Goal: Information Seeking & Learning: Learn about a topic

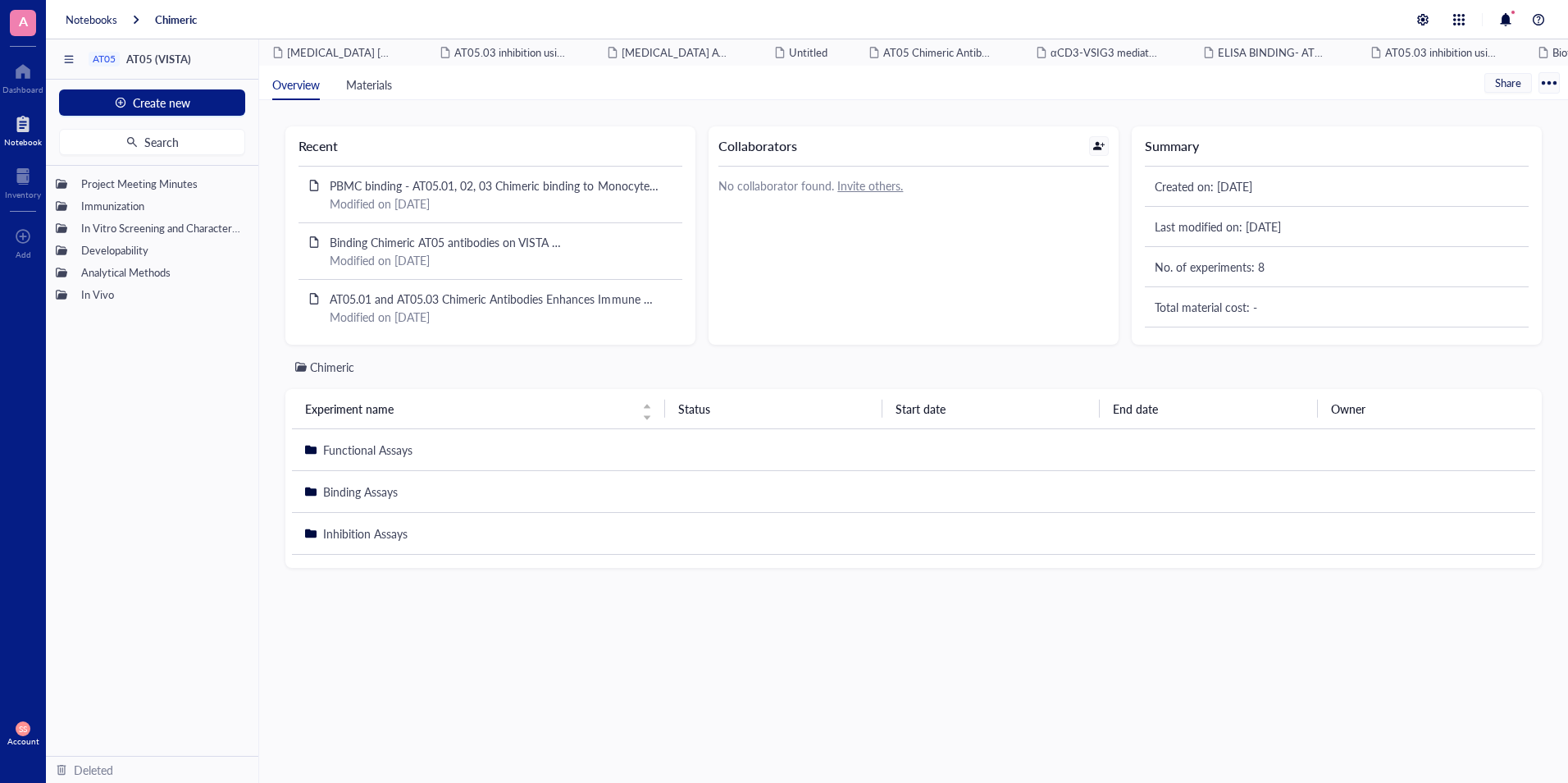
click at [28, 118] on div at bounding box center [23, 124] width 37 height 26
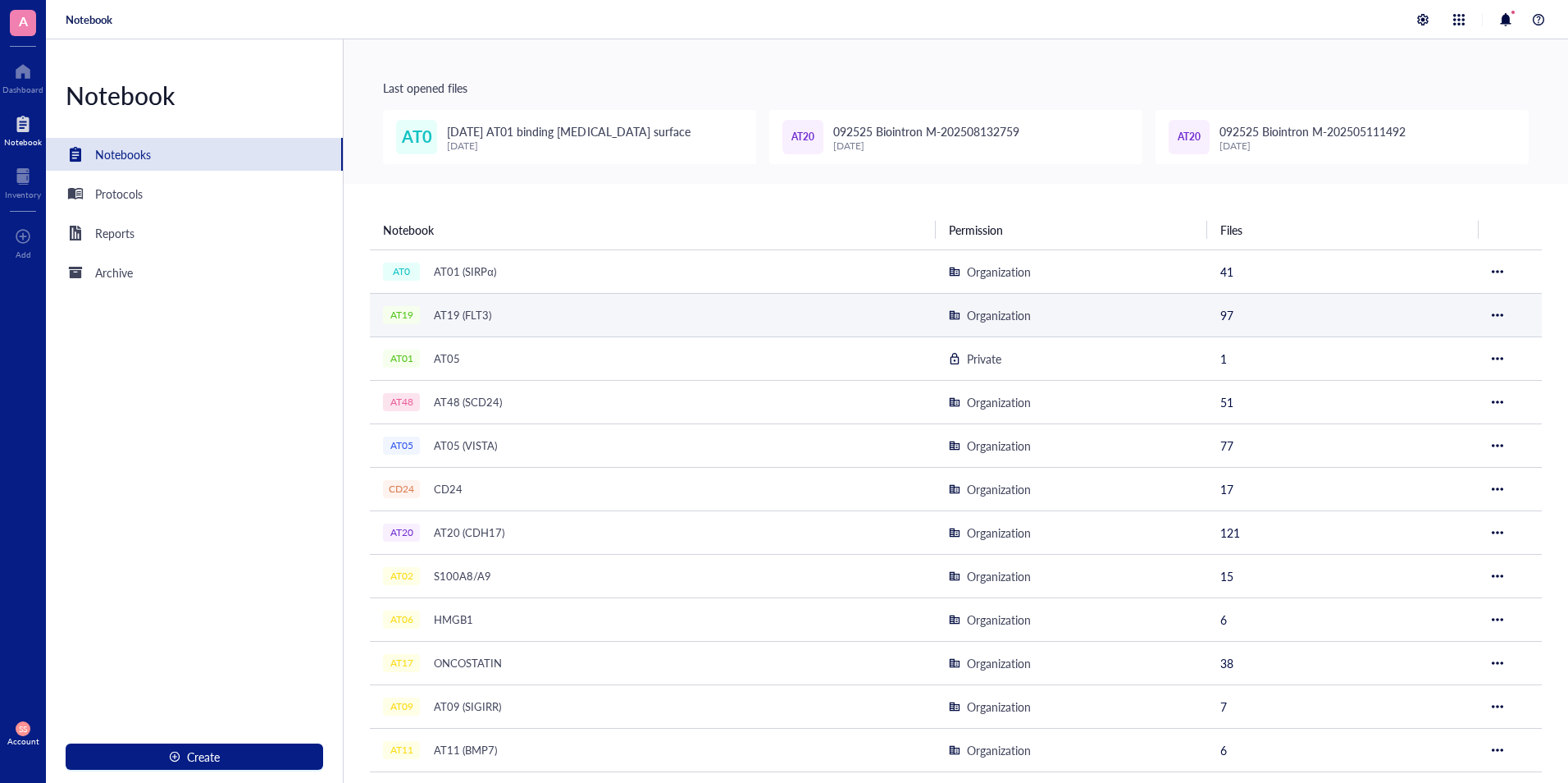
click at [468, 306] on div "AT19 (FLT3)" at bounding box center [462, 315] width 72 height 23
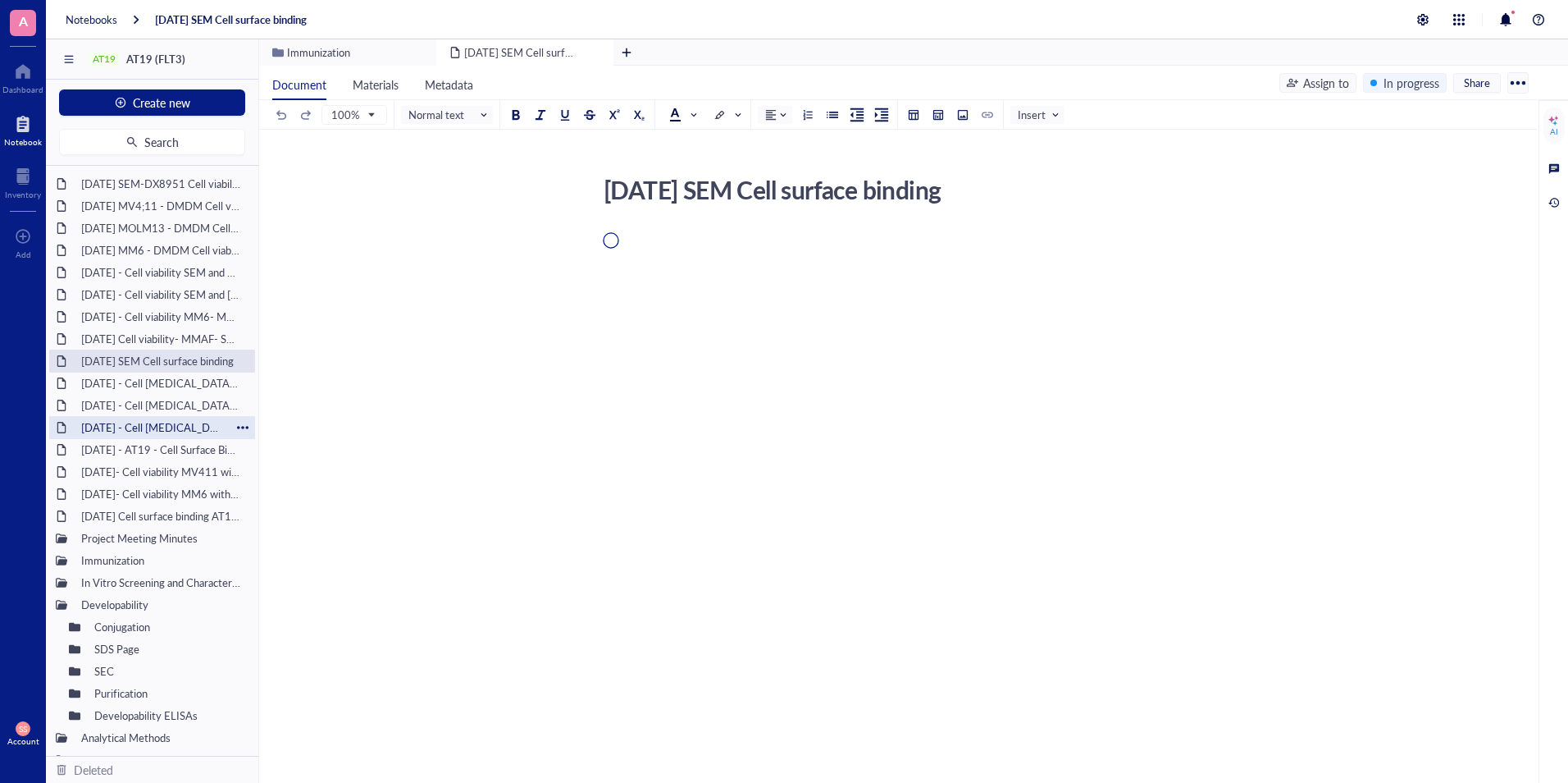
click at [174, 422] on div "[DATE] - Cell [MEDICAL_DATA]- MV4,11 (AML cell line)" at bounding box center [152, 428] width 157 height 23
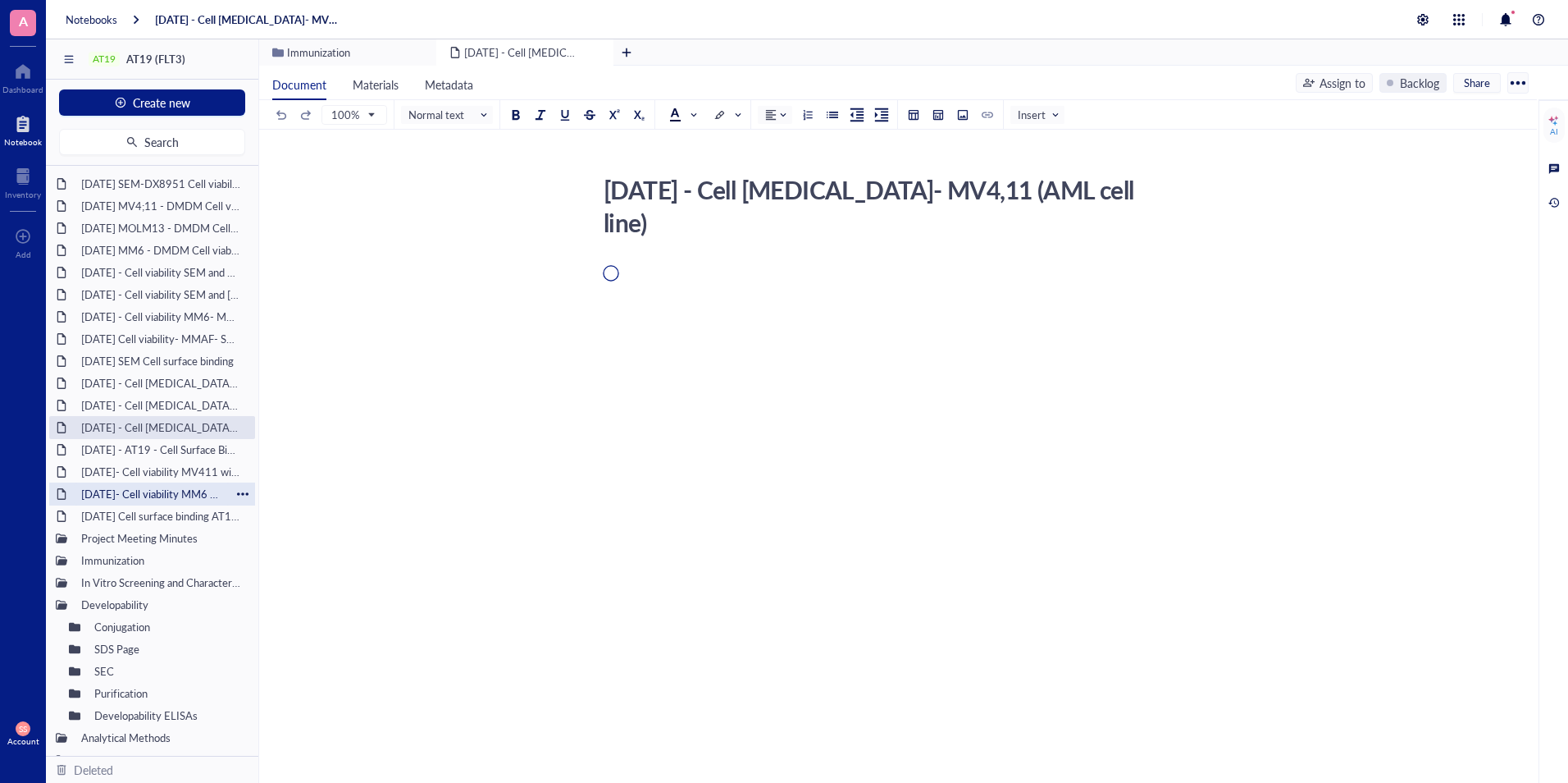
click at [148, 485] on div "[DATE]- Cell viability MM6 with and without IgG Blocking - DX8951" at bounding box center [152, 494] width 157 height 23
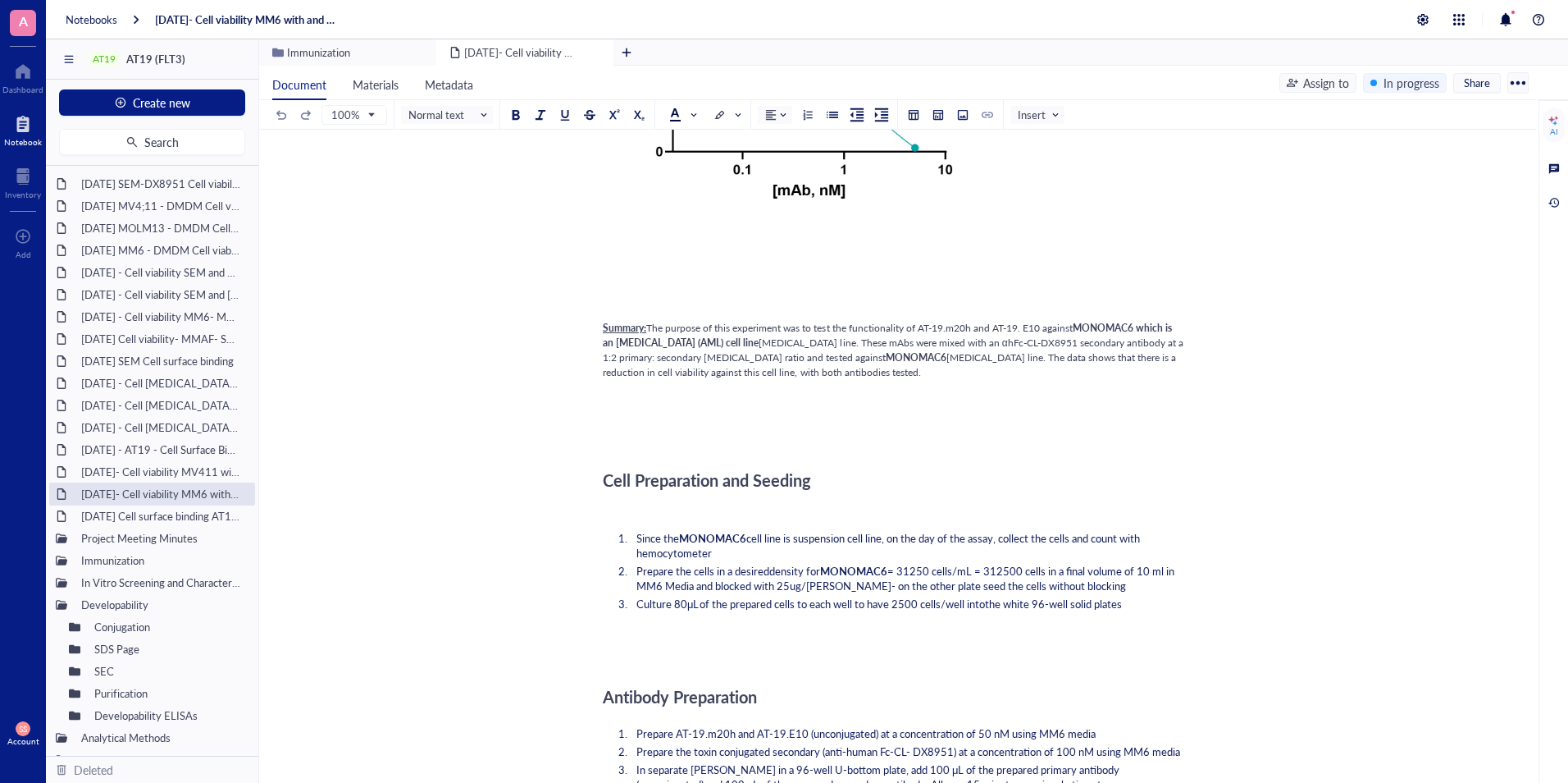
scroll to position [847, 0]
drag, startPoint x: 898, startPoint y: 570, endPoint x: 1167, endPoint y: 570, distance: 269.0
click at [1167, 570] on span "= 31250 cells/mL = 312500 cells in a final volume of 10 ml in MM6 Media and blo…" at bounding box center [906, 577] width 541 height 30
copy span "31250 cells/mL = 312500 cells in a final volume of 10 ml"
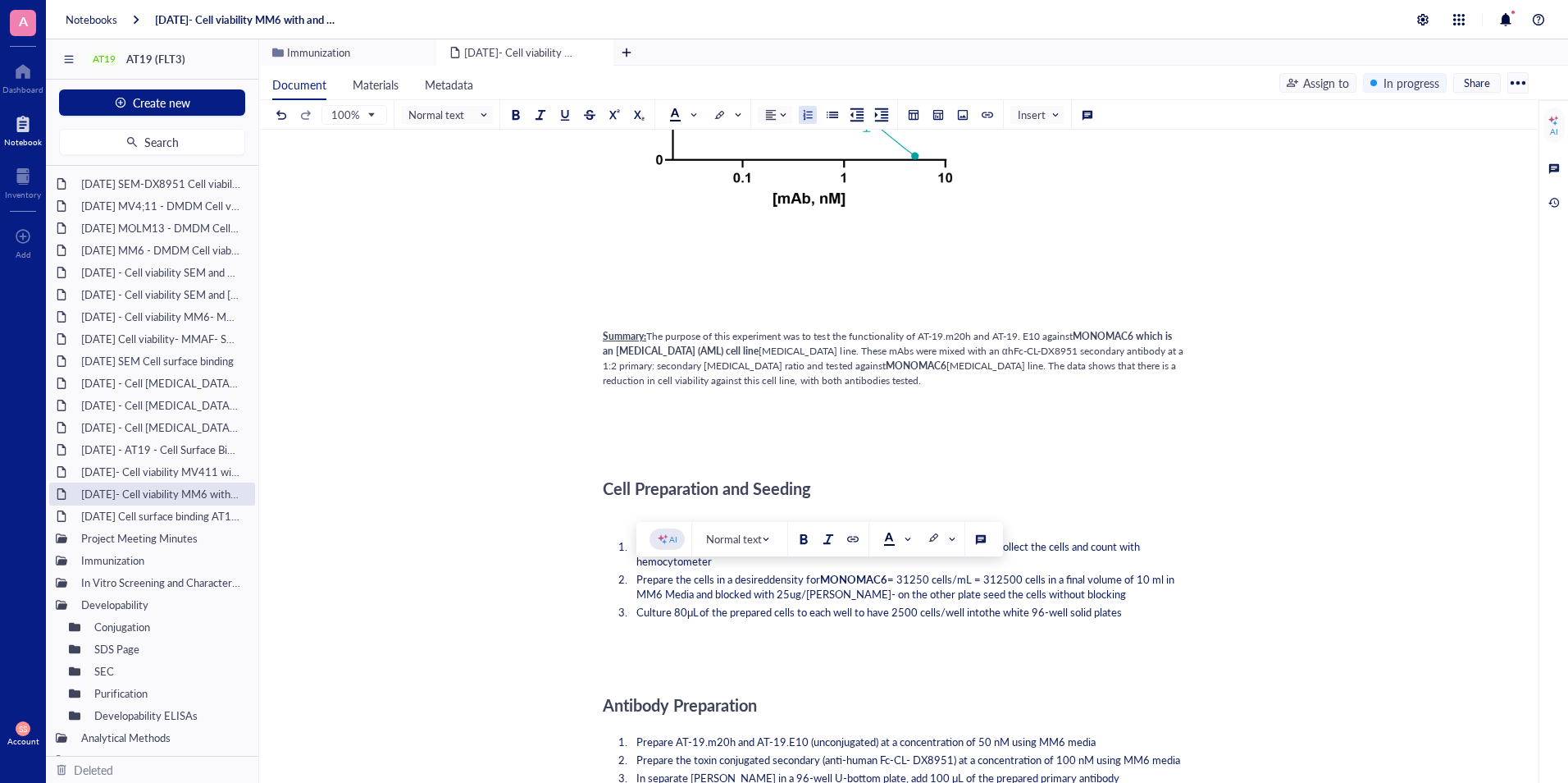
scroll to position [839, 0]
drag, startPoint x: 380, startPoint y: 692, endPoint x: 511, endPoint y: 262, distance: 449.5
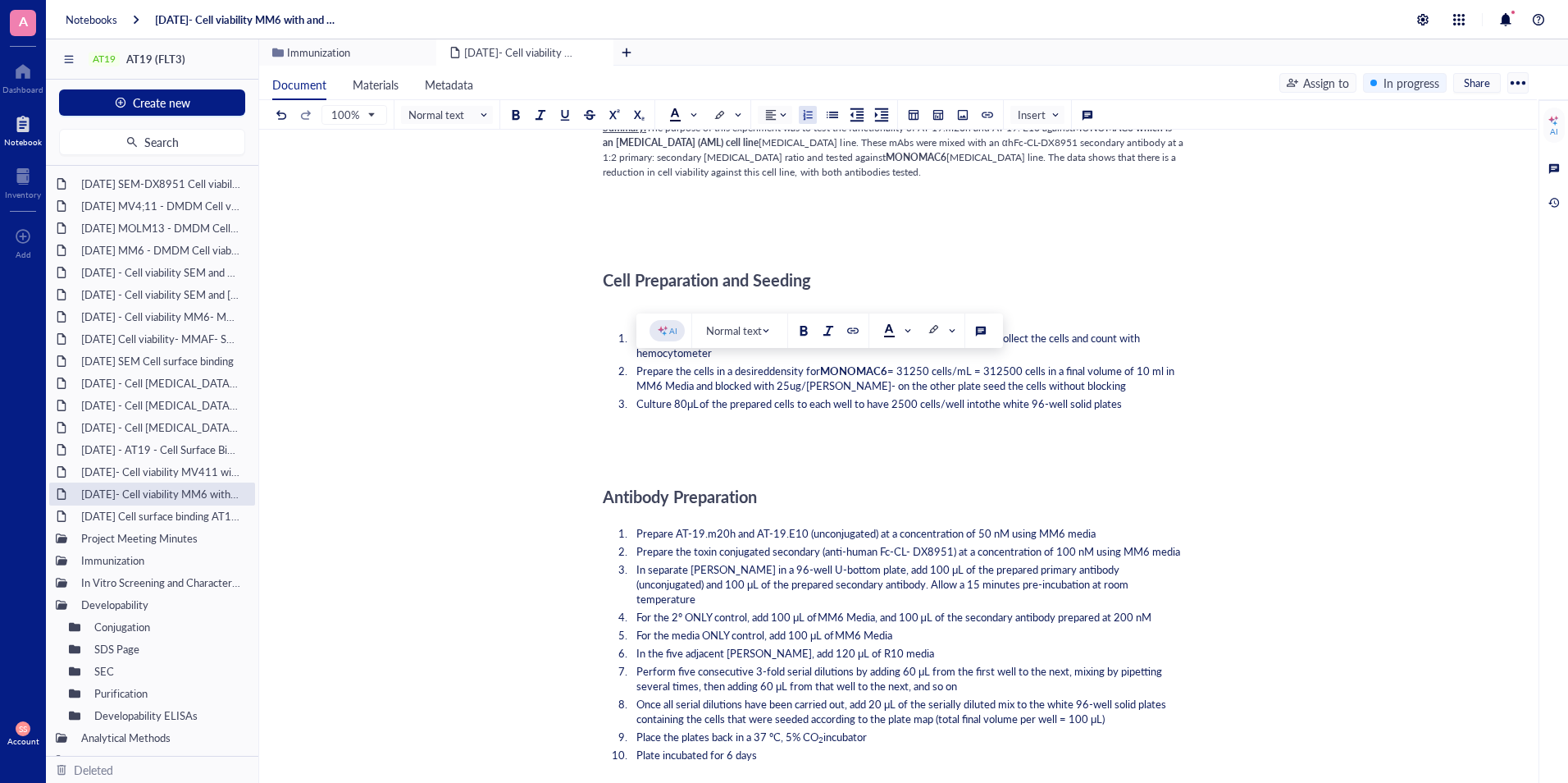
scroll to position [1043, 0]
click at [526, 456] on div "[DATE]- Cell viability MM6 with and without IgG Blocking - DX8951 [DATE]- Cell …" at bounding box center [895, 608] width 1271 height 2963
click at [1530, 402] on div "[DATE]- Cell viability MM6 with and without IgG Blocking - DX8951 [DATE]- Cell …" at bounding box center [895, 608] width 1271 height 2963
drag, startPoint x: 860, startPoint y: 410, endPoint x: 1149, endPoint y: 397, distance: 289.3
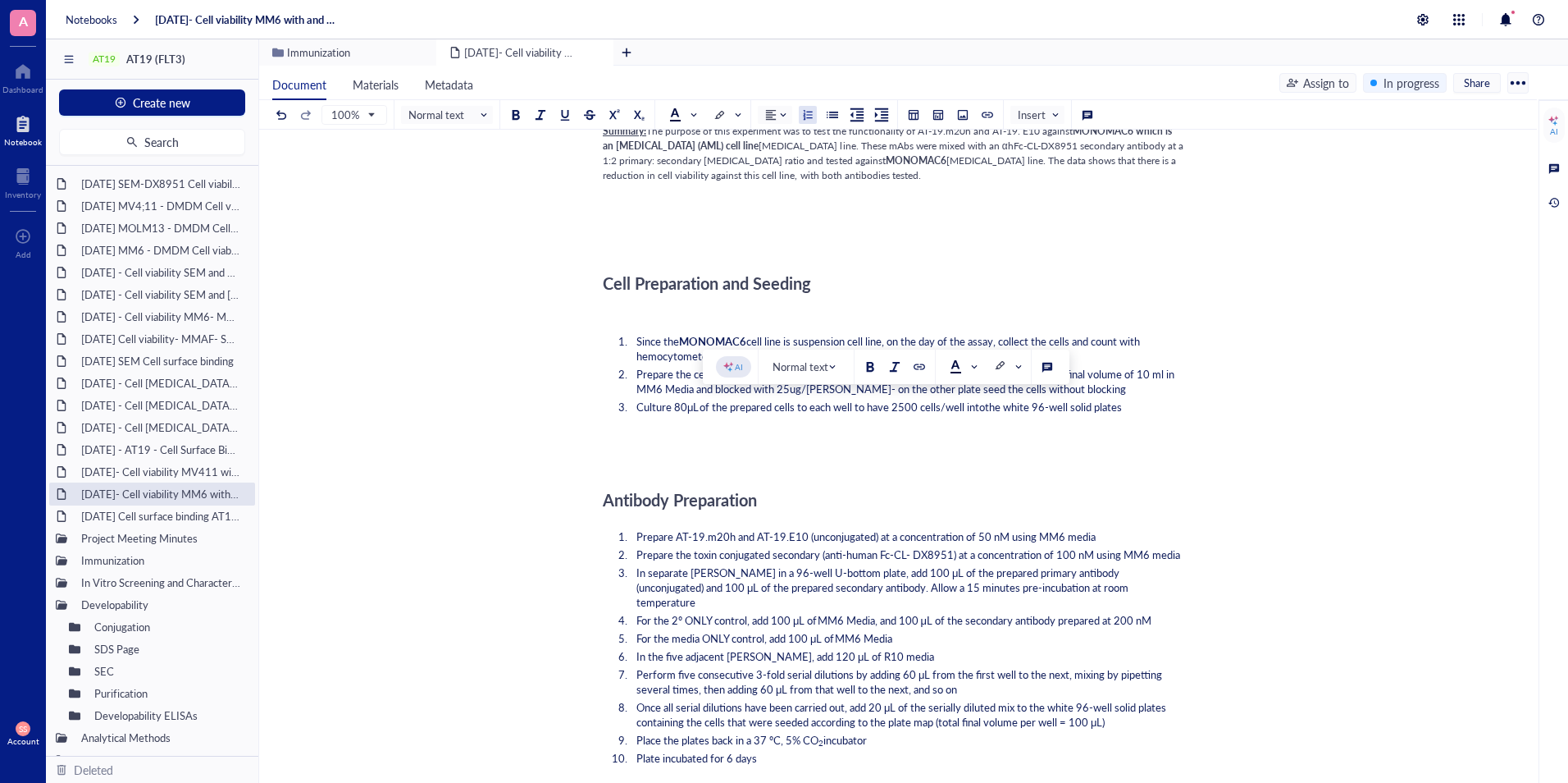
click at [1149, 397] on ol "Since the MONOMAC6 cell line is suspension cell line, on the day of the assay, …" at bounding box center [894, 375] width 584 height 87
copy li "to have 2500 cells/well into the white 96-well solid plates"
click at [414, 756] on div "[DATE]- Cell viability MM6 with and without IgG Blocking - DX8951 [DATE]- Cell …" at bounding box center [895, 608] width 1271 height 2963
drag, startPoint x: 842, startPoint y: 389, endPoint x: 781, endPoint y: 393, distance: 61.1
click at [781, 393] on span "= 31250 cells/mL = 312500 cells in a final volume of 10 ml in MM6 Media and blo…" at bounding box center [906, 381] width 541 height 30
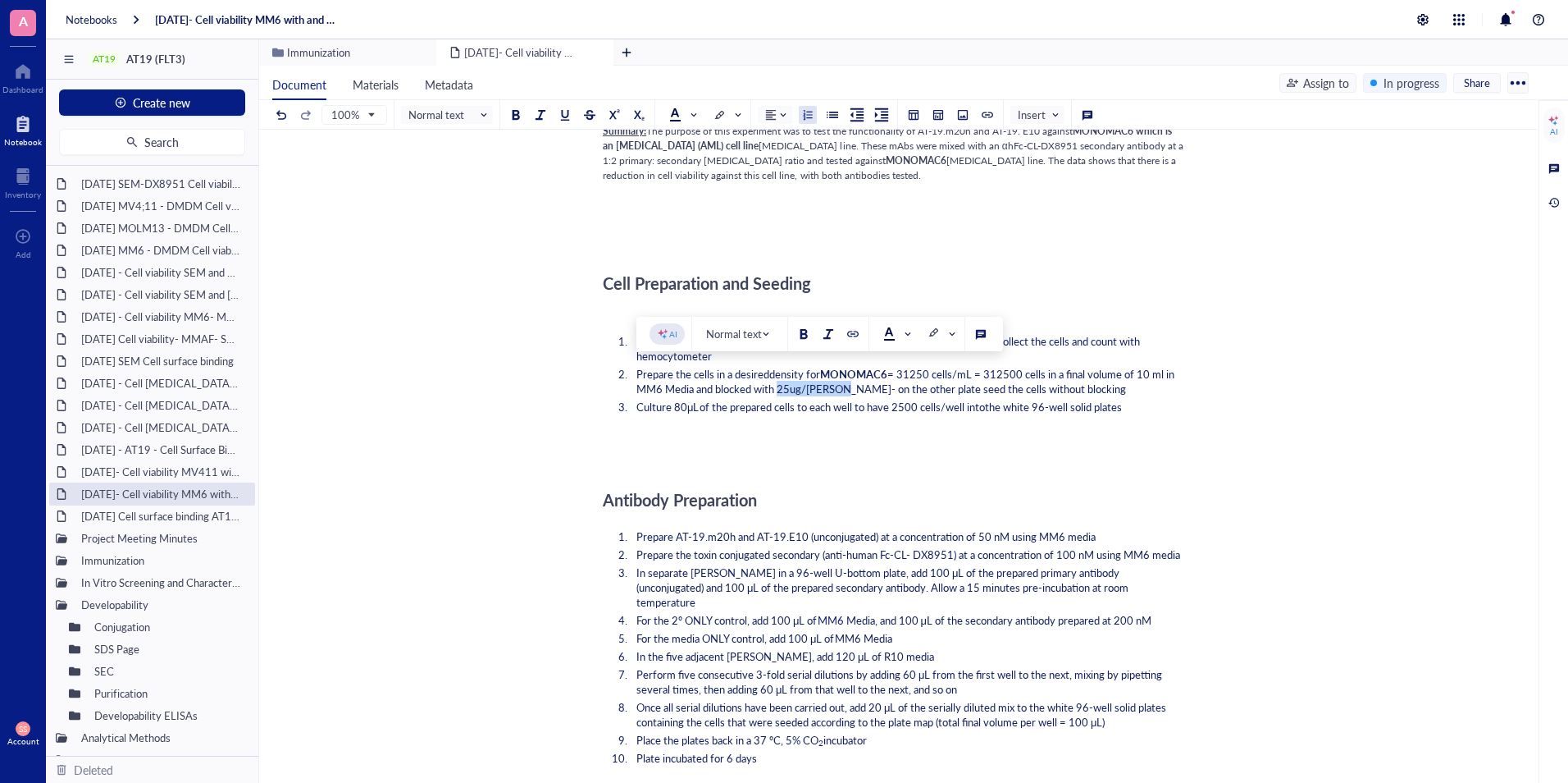
copy span "25ug/[PERSON_NAME]"
click at [486, 698] on div "[DATE]- Cell viability MM6 with and without IgG Blocking - DX8951 [DATE]- Cell …" at bounding box center [895, 608] width 1271 height 2963
click at [484, 657] on div "[DATE]- Cell viability MM6 with and without IgG Blocking - DX8951 [DATE]- Cell …" at bounding box center [895, 608] width 1271 height 2963
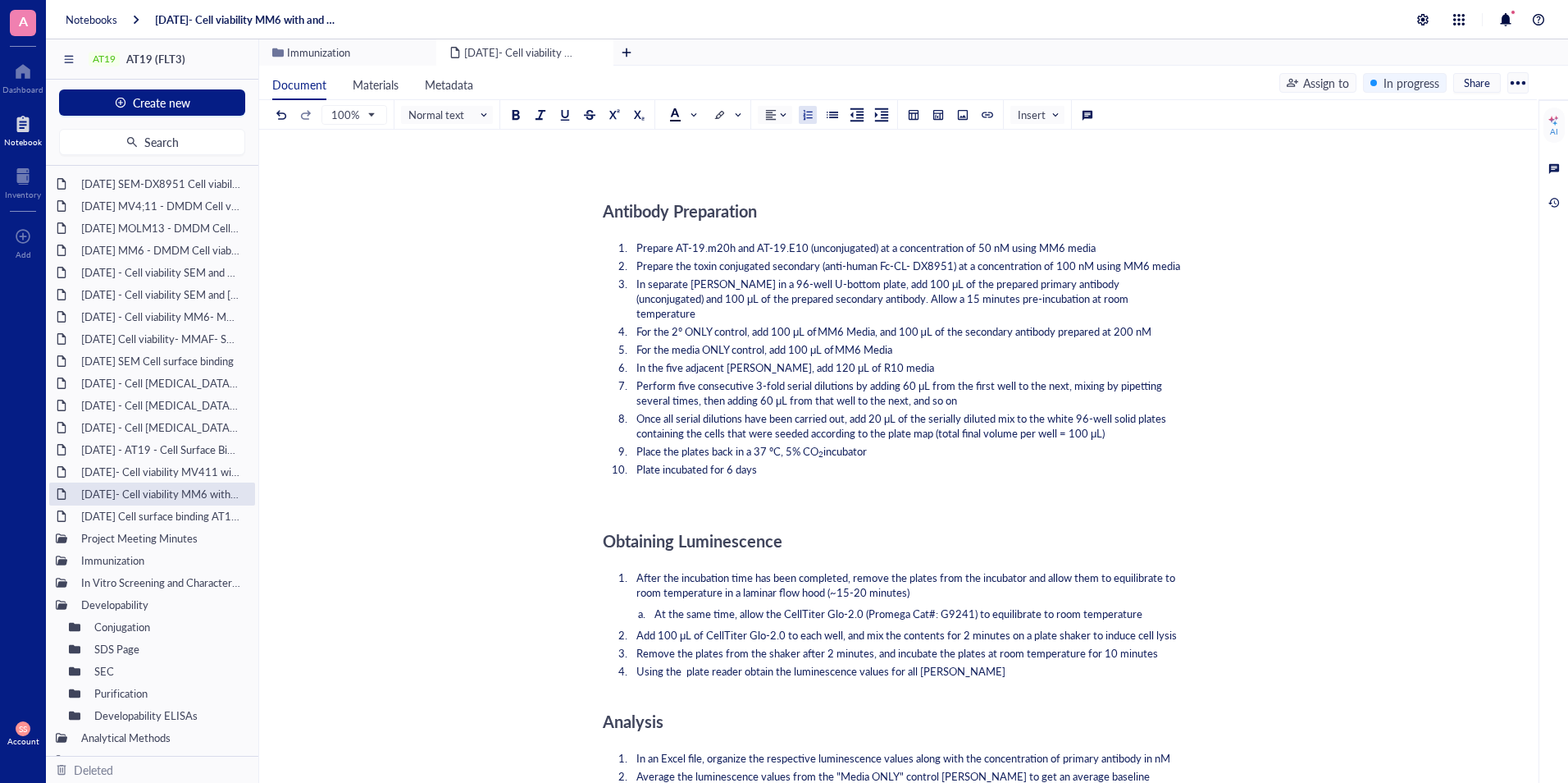
scroll to position [1331, 0]
click at [16, 179] on div at bounding box center [23, 176] width 36 height 26
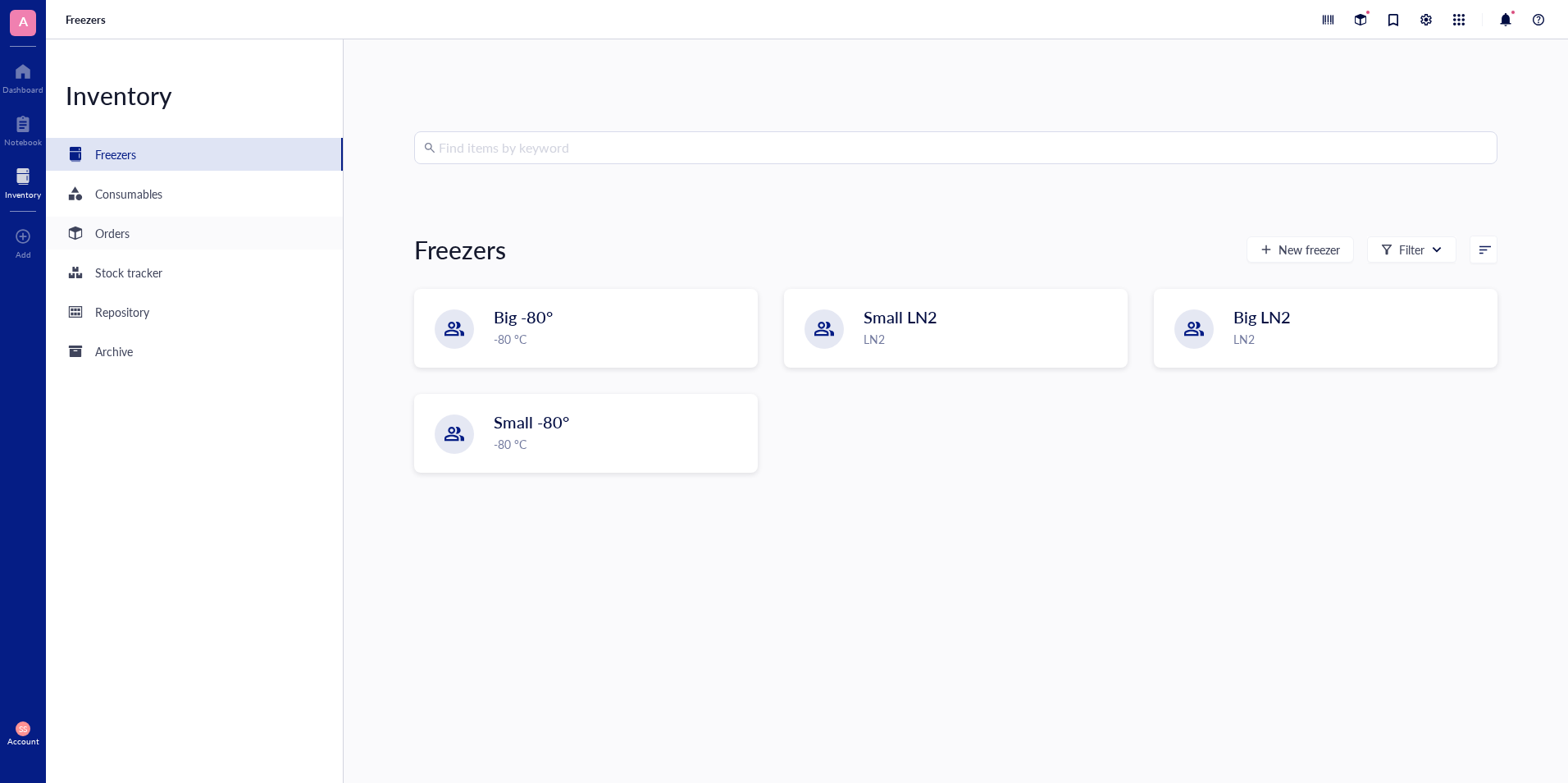
click at [141, 222] on div "Orders" at bounding box center [194, 233] width 297 height 33
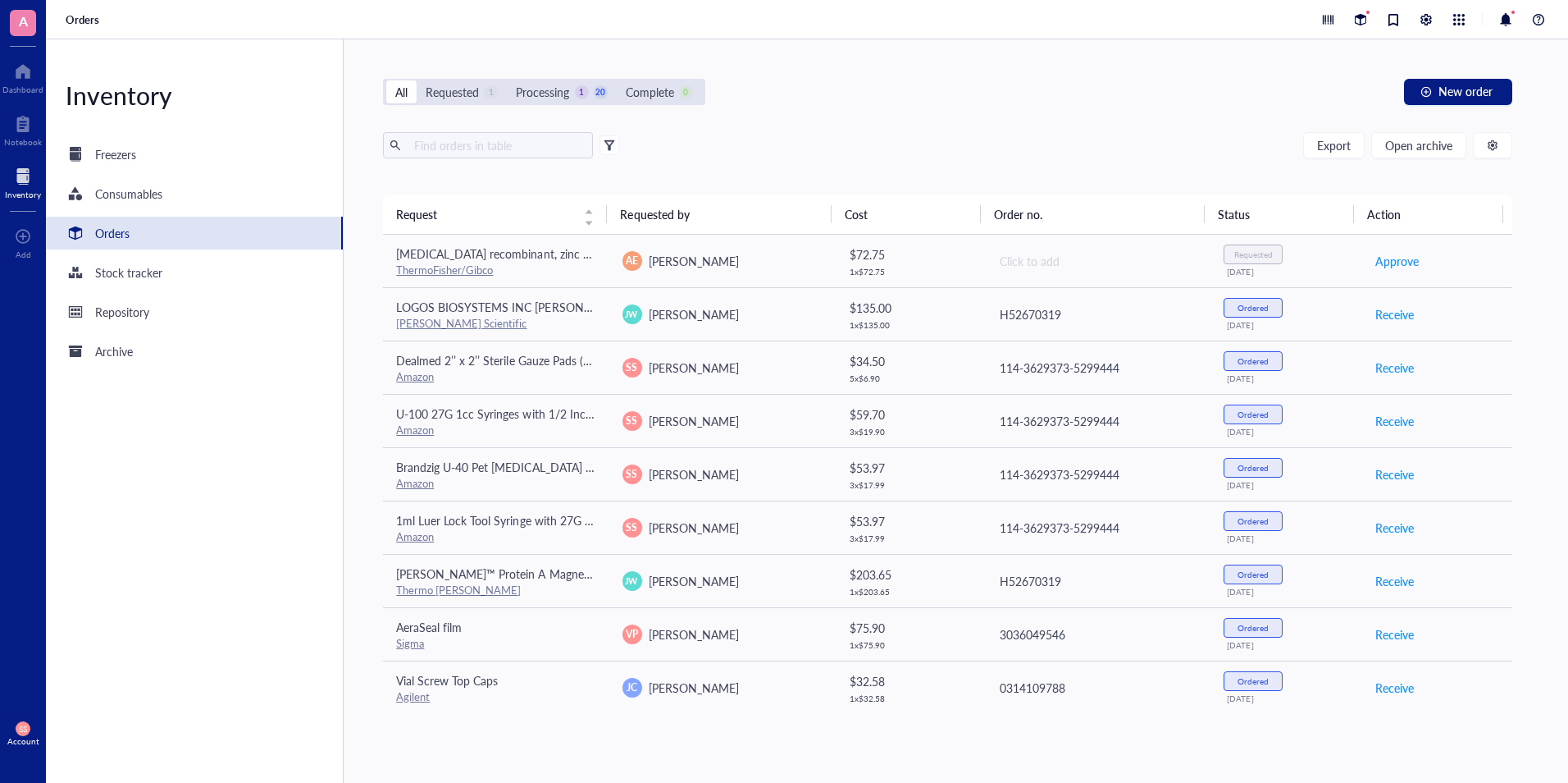
click at [1558, 507] on div "Inventory Freezers Consumables Orders Stock tracker Repository Archive All Requ…" at bounding box center [807, 410] width 1522 height 743
click at [1119, 175] on div "Export Open archive Requester Requested on Source / Vendor Last updated" at bounding box center [947, 164] width 1128 height 63
click at [1409, 145] on span "Open archive" at bounding box center [1418, 145] width 67 height 13
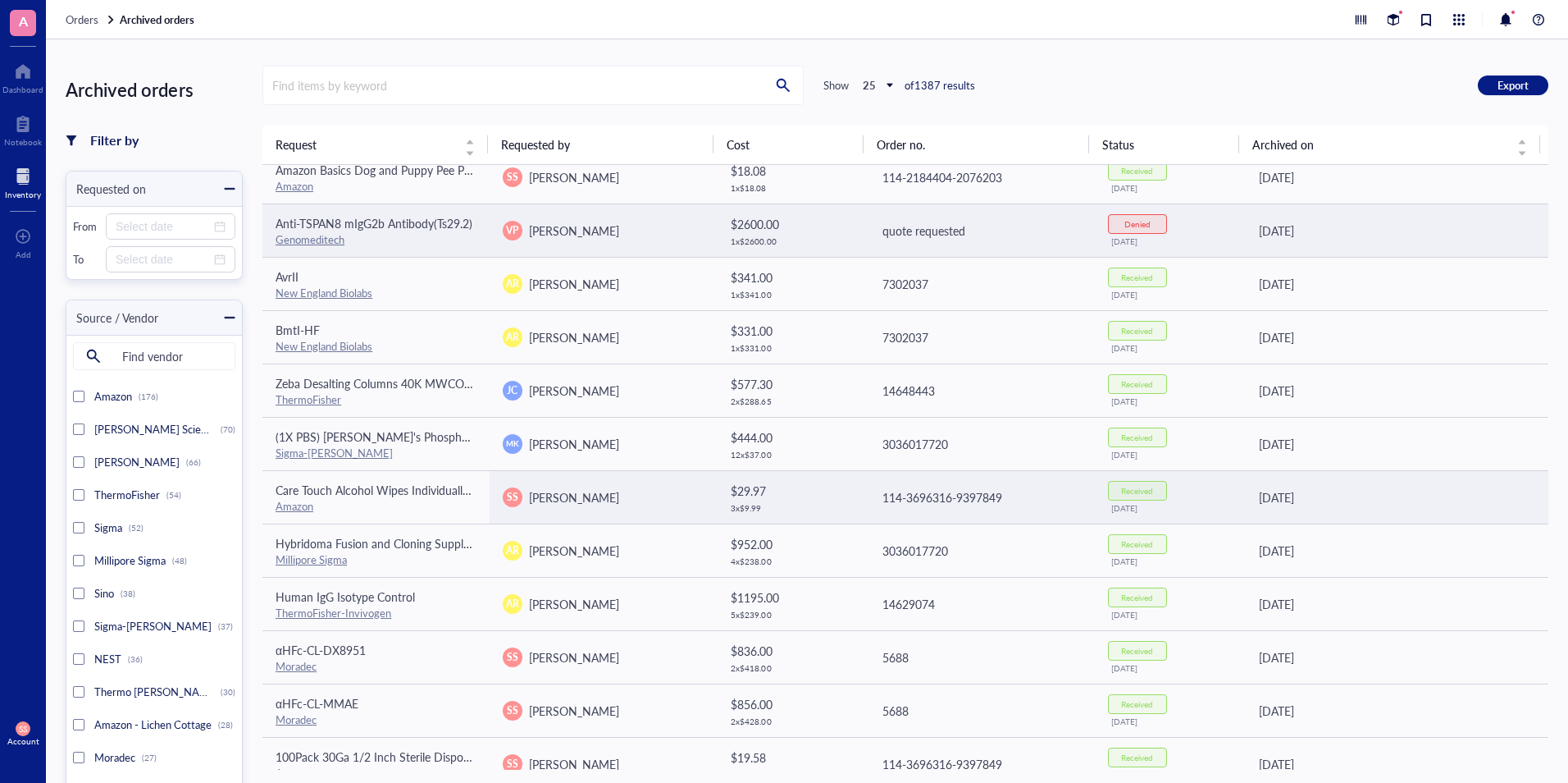
scroll to position [388, 0]
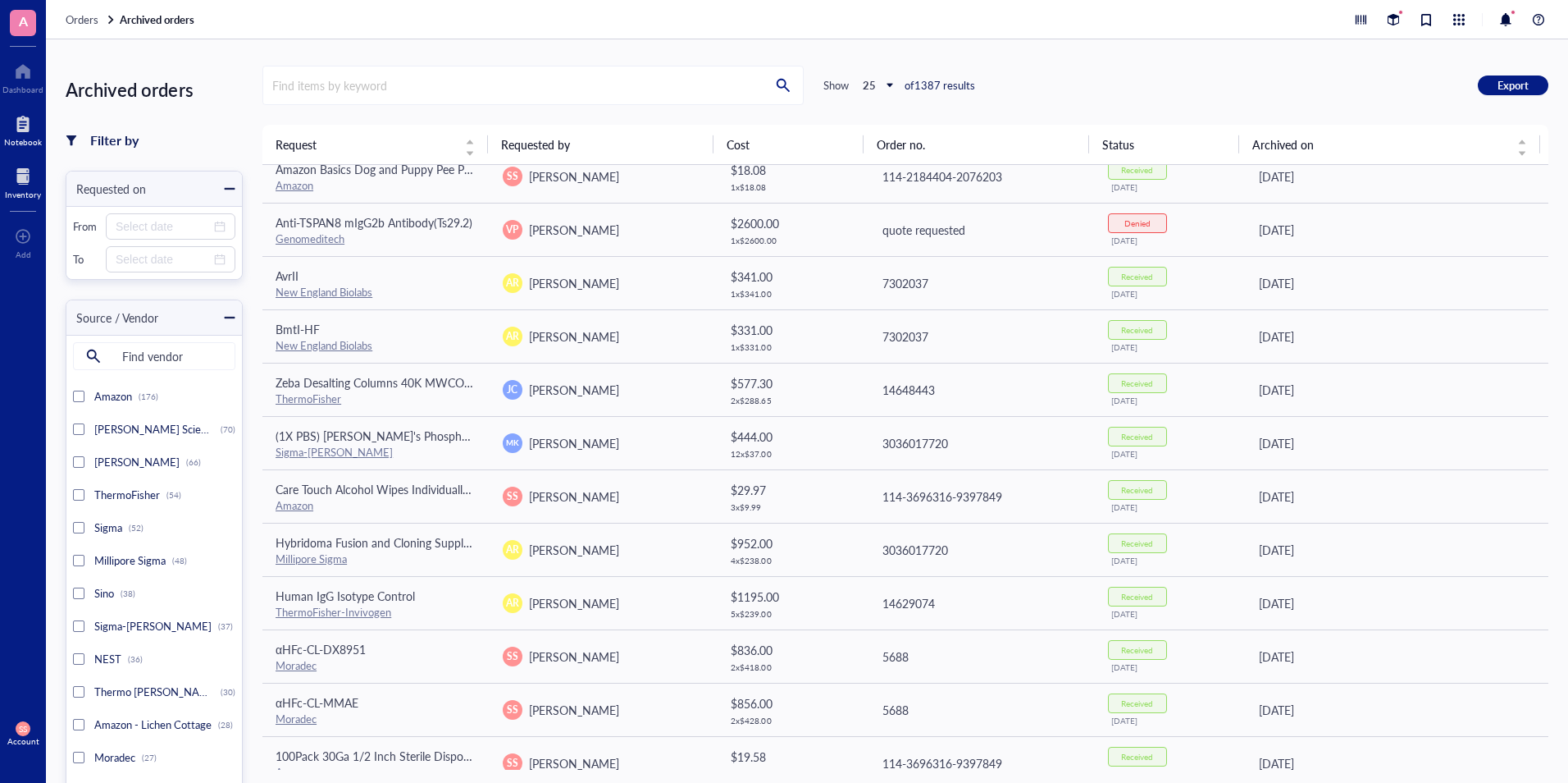
click at [14, 137] on div "Notebook" at bounding box center [23, 141] width 37 height 10
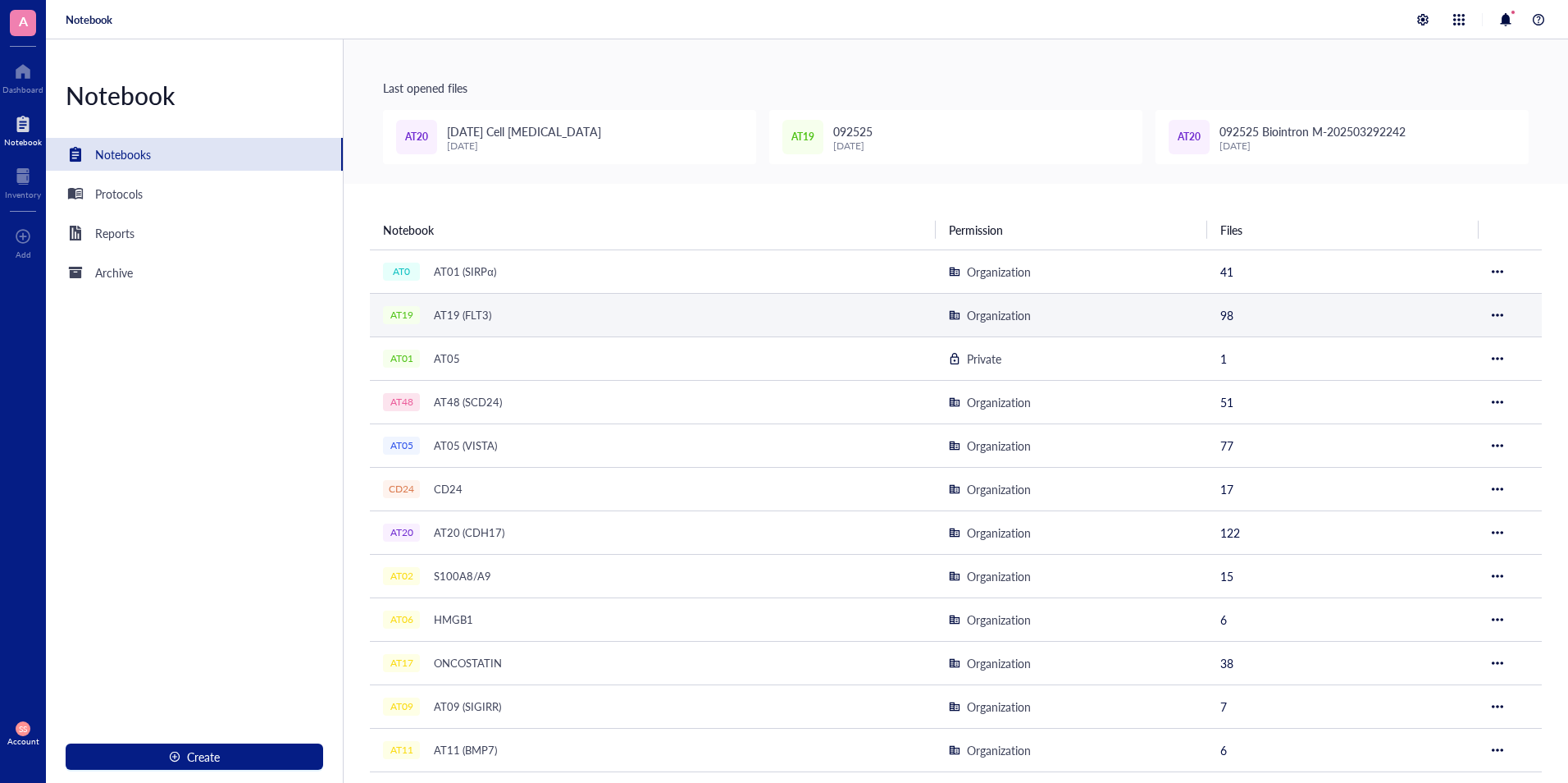
click at [486, 317] on div "AT19 (FLT3)" at bounding box center [462, 315] width 72 height 23
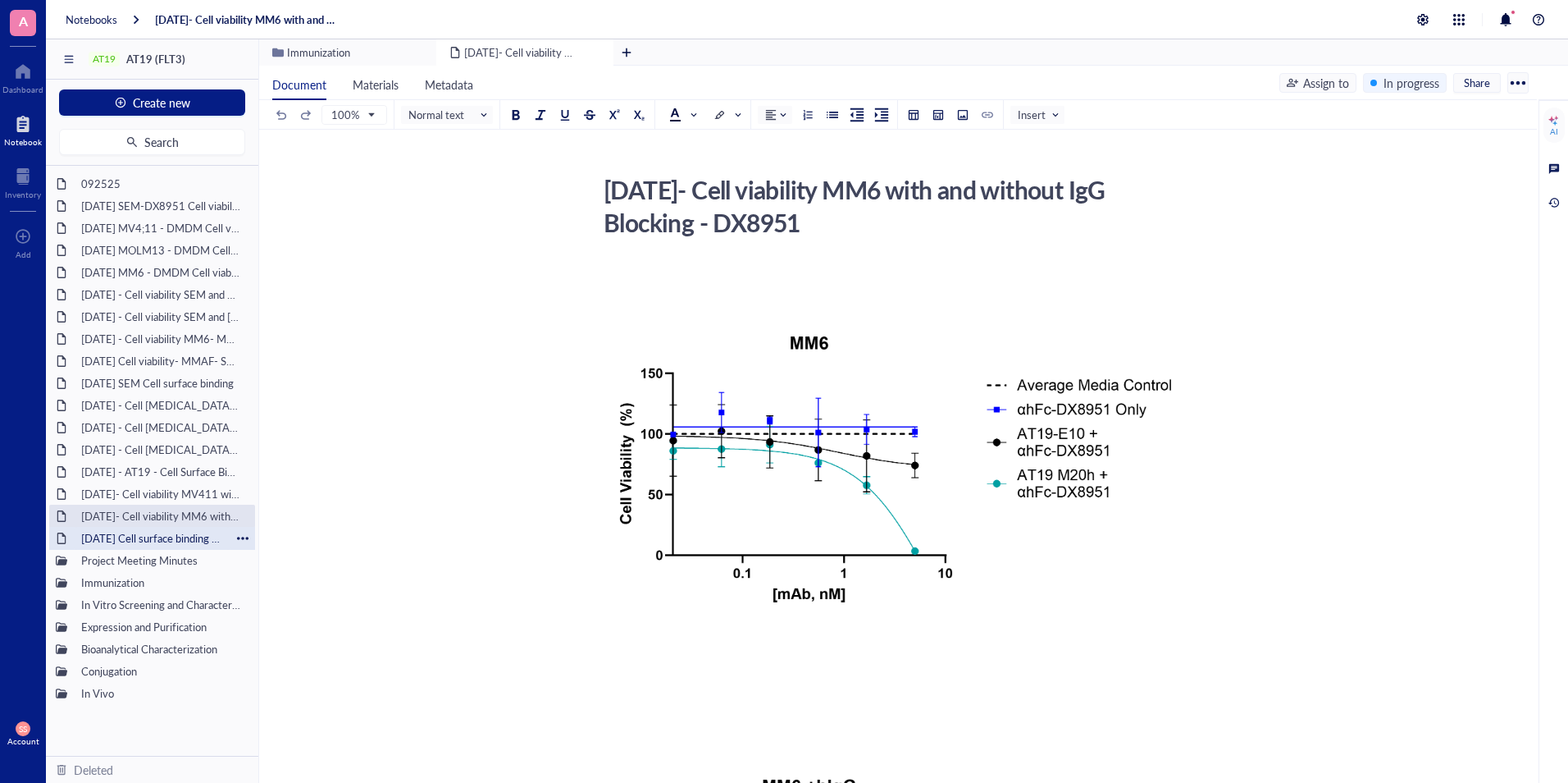
click at [158, 532] on div "[DATE] Cell surface binding AT19 on SEM, RS411 and MV411 cell line" at bounding box center [152, 538] width 157 height 23
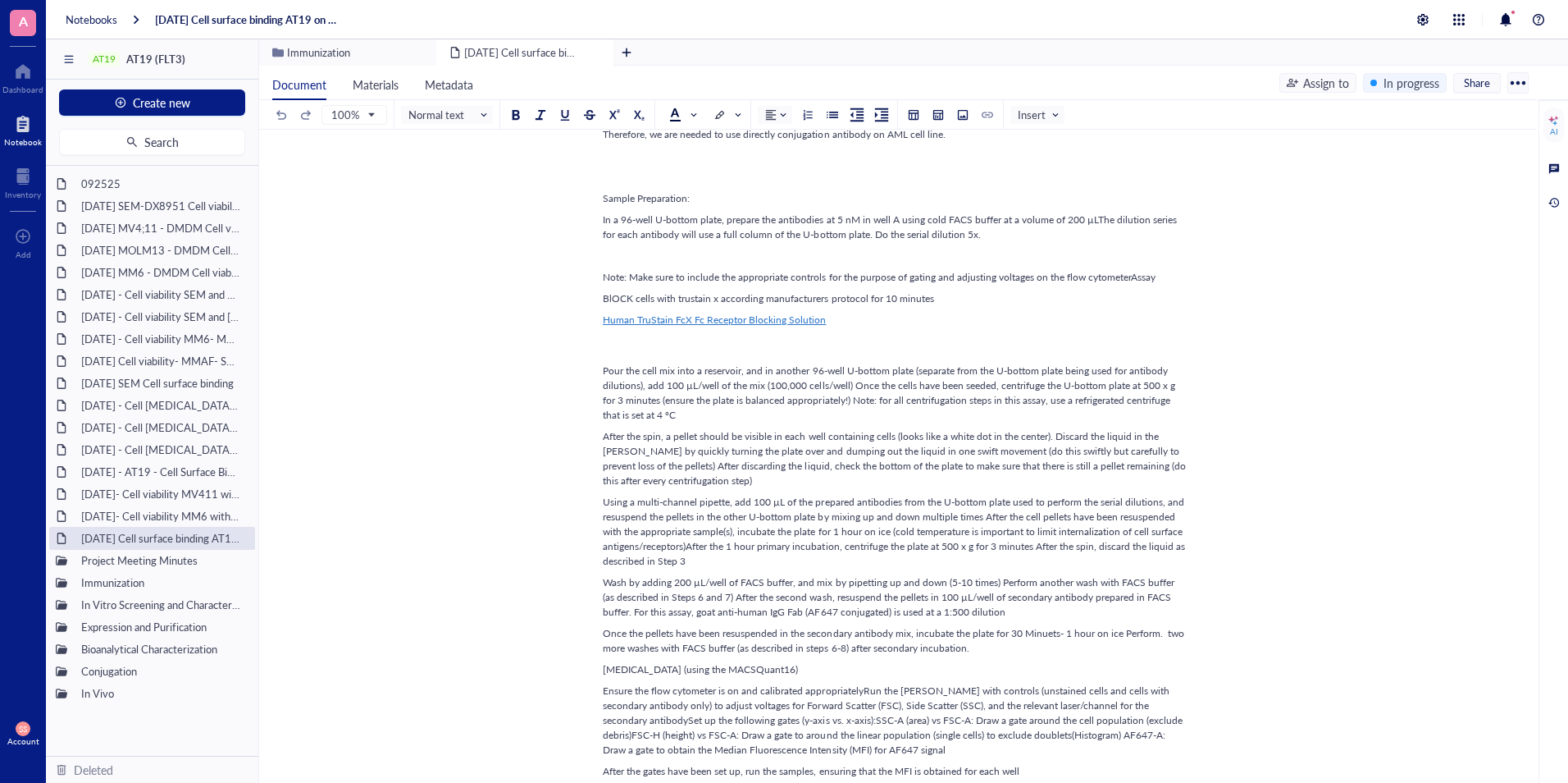
scroll to position [1801, 0]
click at [127, 516] on div "[DATE]- Cell viability MM6 with and without IgG Blocking - DX8951" at bounding box center [152, 516] width 157 height 23
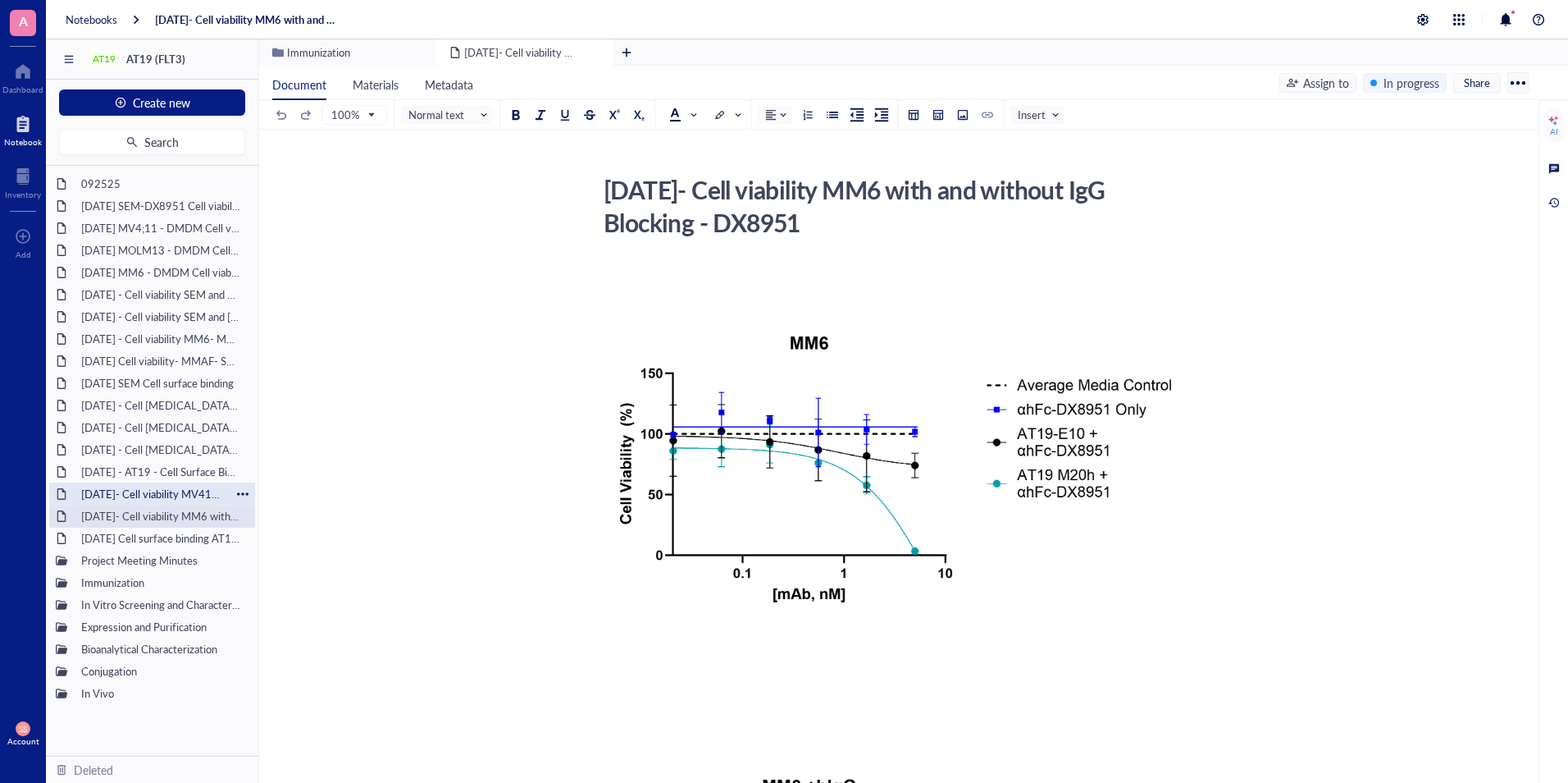
click at [124, 497] on div "[DATE]- Cell viability MV411 with and without IgG Blocking - DX8951" at bounding box center [152, 494] width 157 height 23
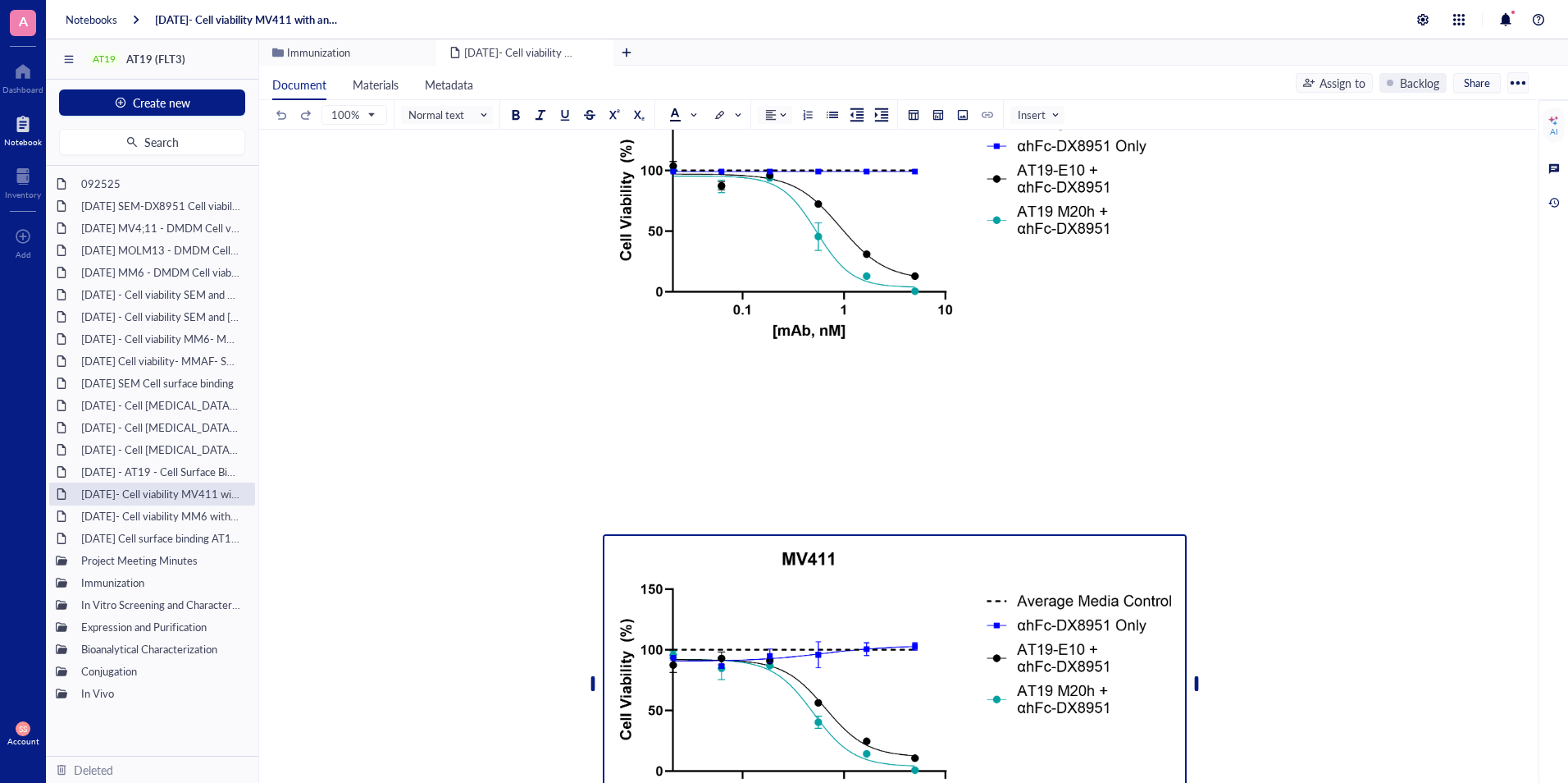
scroll to position [264, 0]
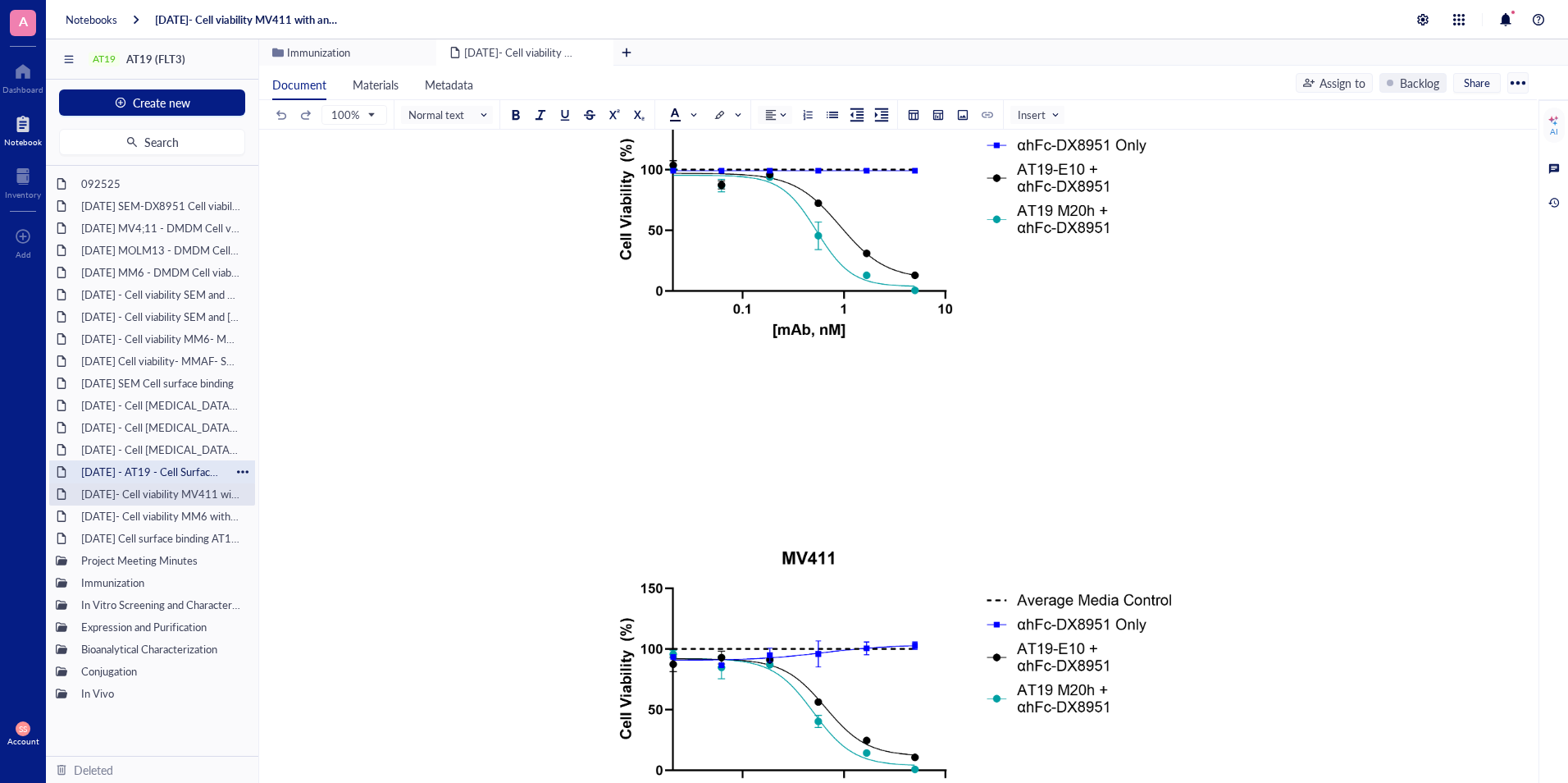
click at [162, 466] on div "[DATE] - AT19 - Cell Surface Binding assay on hFLT3 Transfected [MEDICAL_DATA] …" at bounding box center [152, 471] width 157 height 23
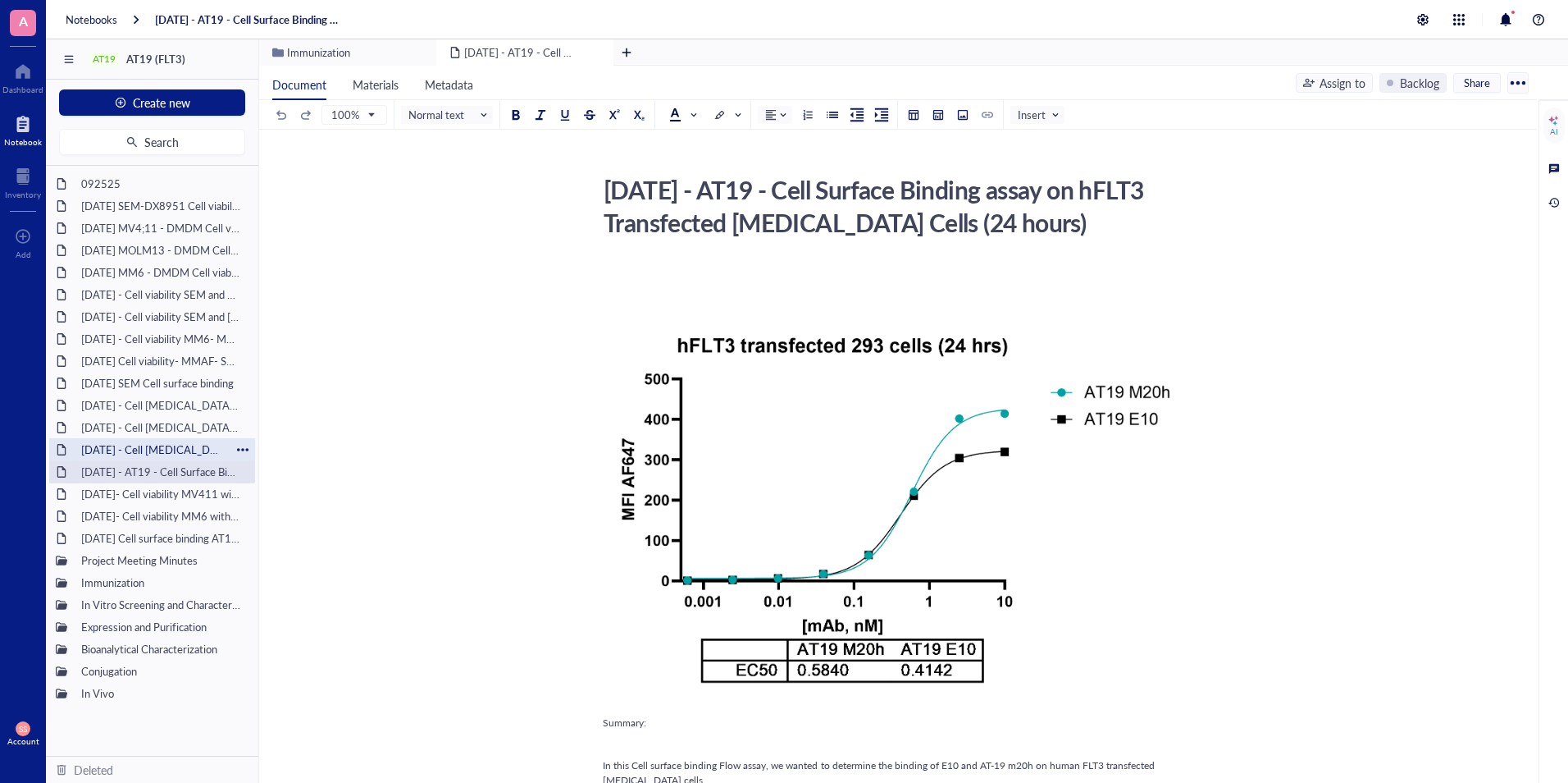
click at [183, 439] on div "[DATE] - Cell [MEDICAL_DATA]- MV4,11 (AML cell line)" at bounding box center [152, 449] width 157 height 23
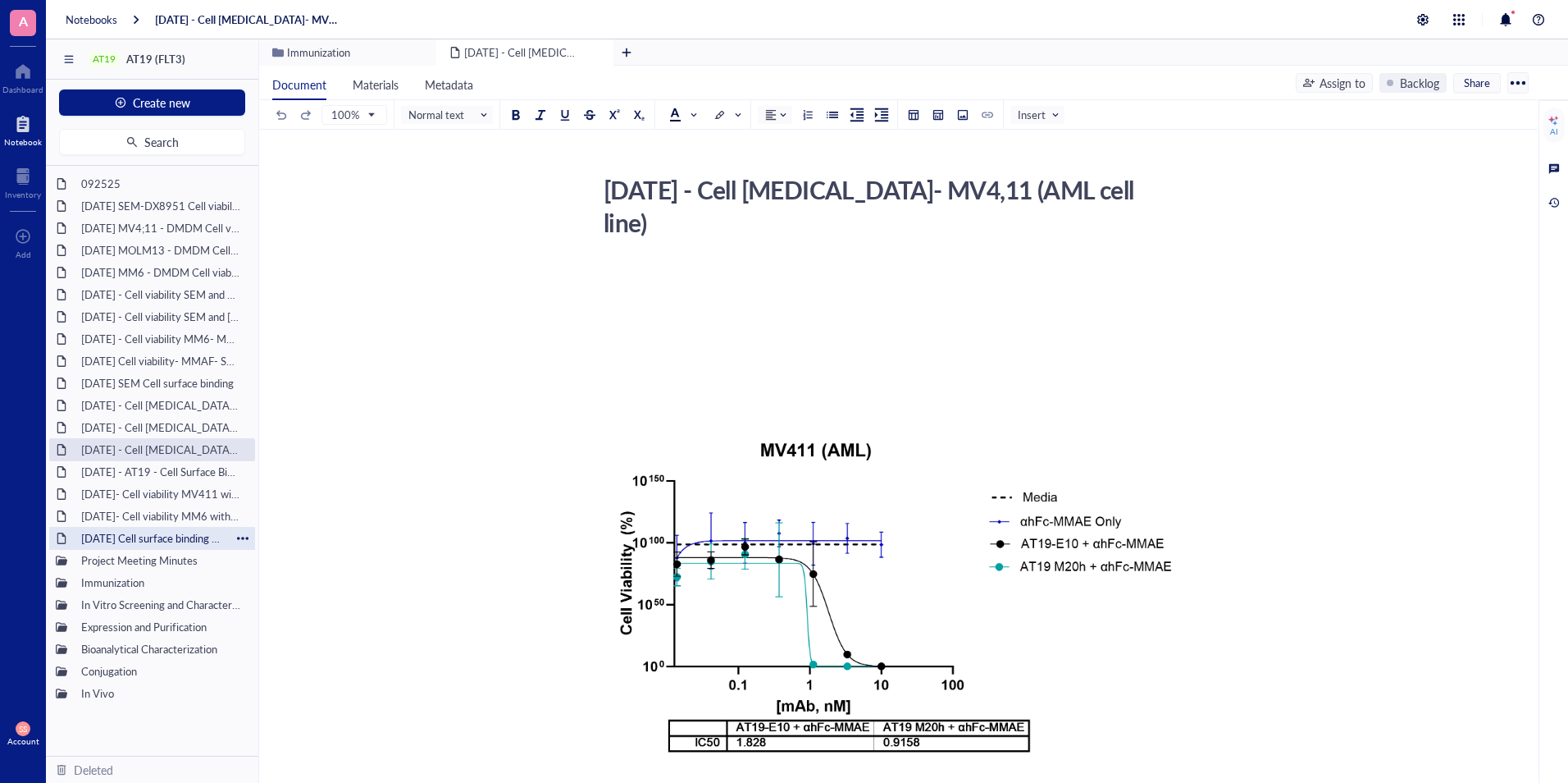
click at [145, 538] on div "[DATE] Cell surface binding AT19 on SEM, RS411 and MV411 cell line" at bounding box center [152, 538] width 157 height 23
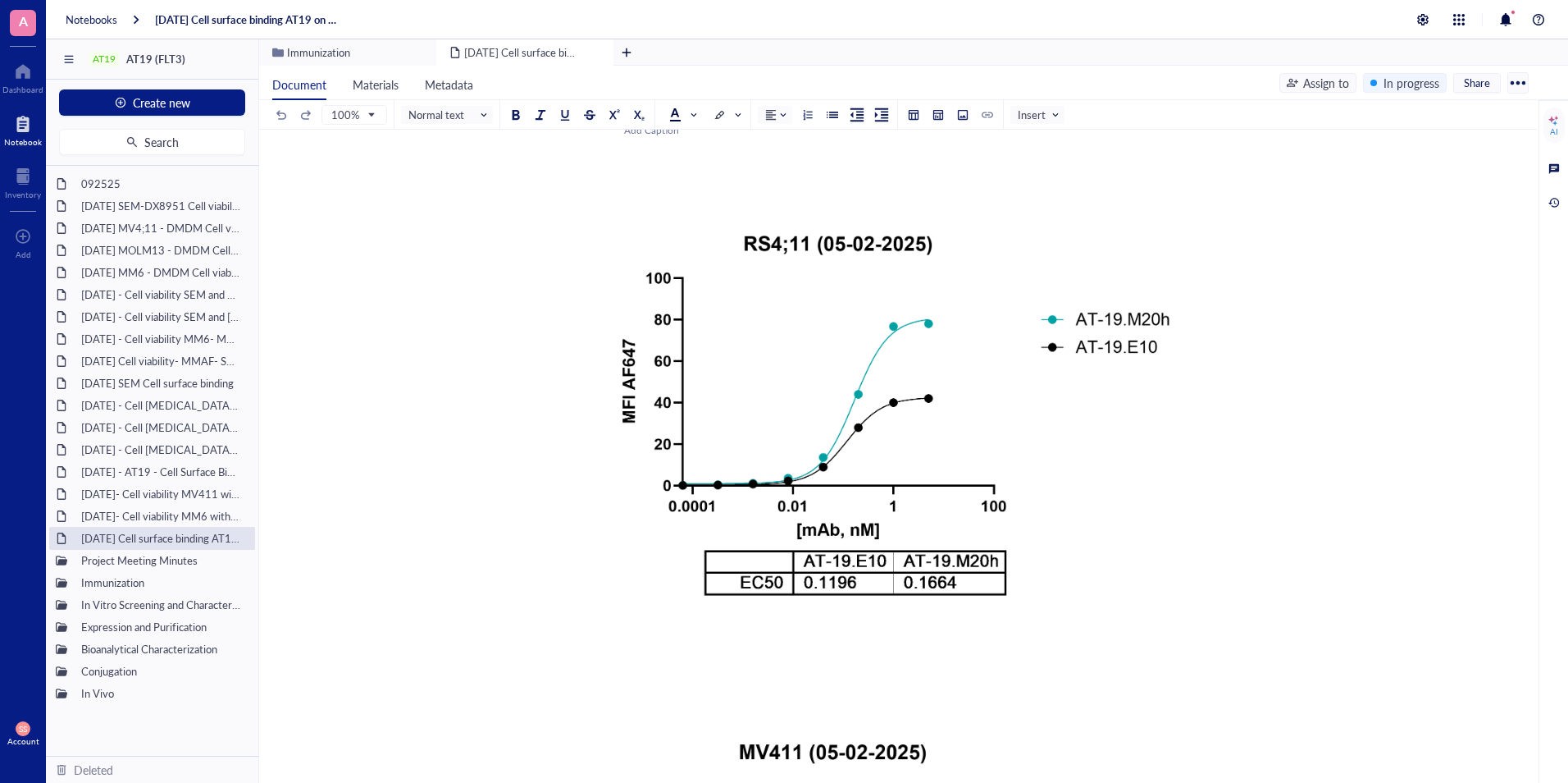
scroll to position [626, 0]
